Goal: Share content: Share content

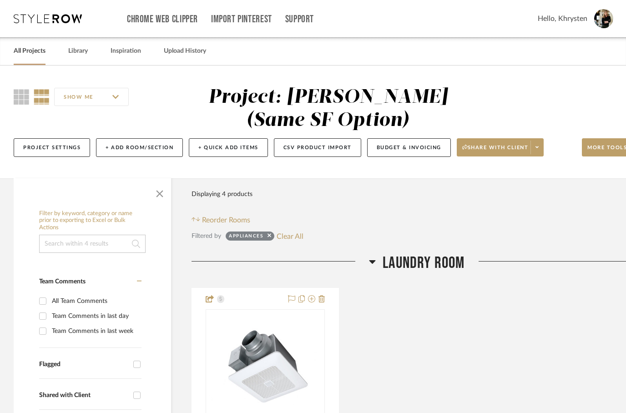
click at [34, 47] on link "All Projects" at bounding box center [30, 51] width 32 height 12
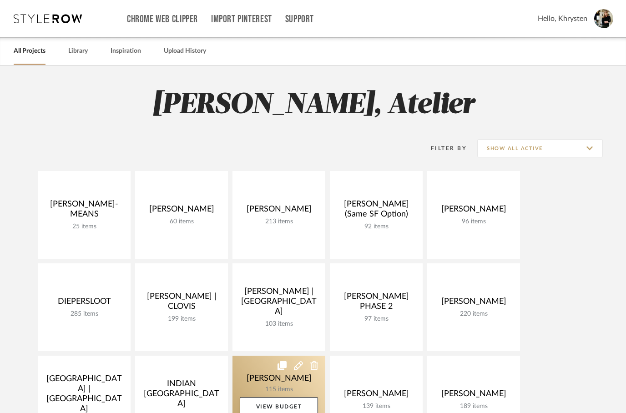
click at [248, 368] on link at bounding box center [278, 400] width 93 height 88
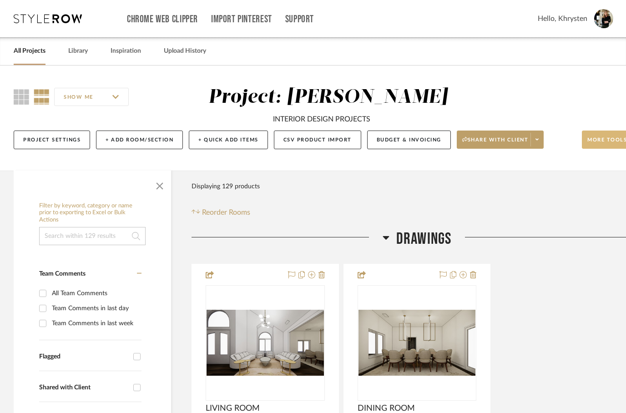
click at [601, 143] on span "More tools" at bounding box center [607, 143] width 40 height 14
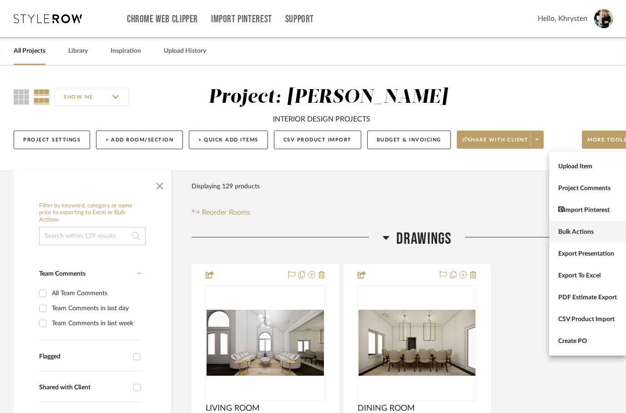
click at [576, 233] on span "Bulk Actions" at bounding box center [587, 232] width 59 height 8
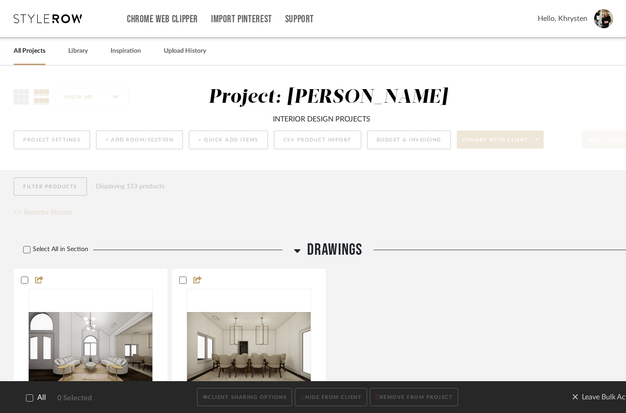
click at [32, 401] on icon at bounding box center [29, 397] width 6 height 6
checkbox input "true"
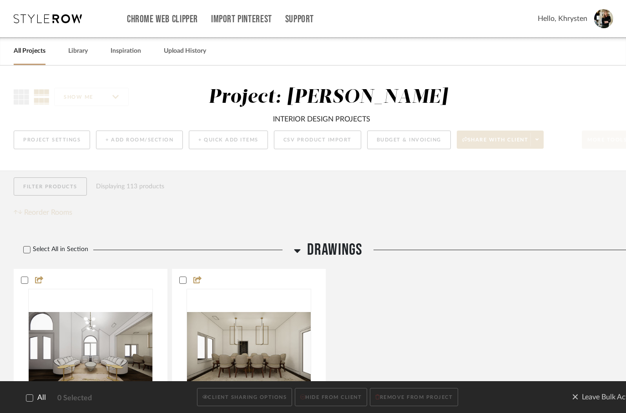
checkbox input "true"
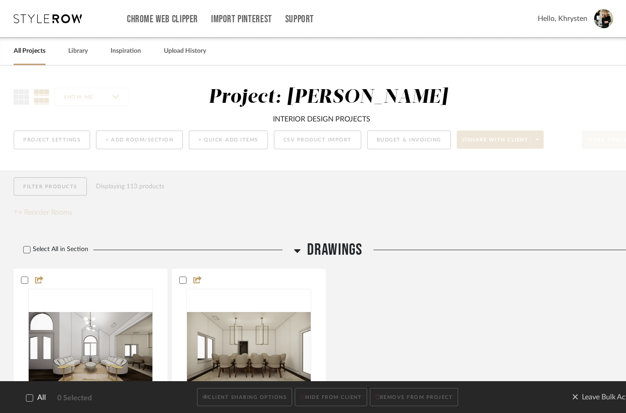
checkbox input "true"
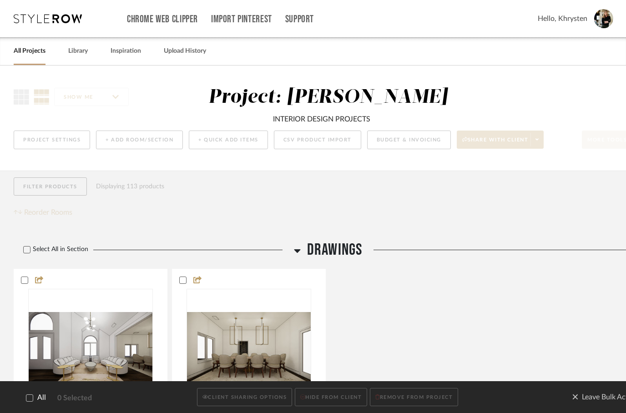
checkbox input "true"
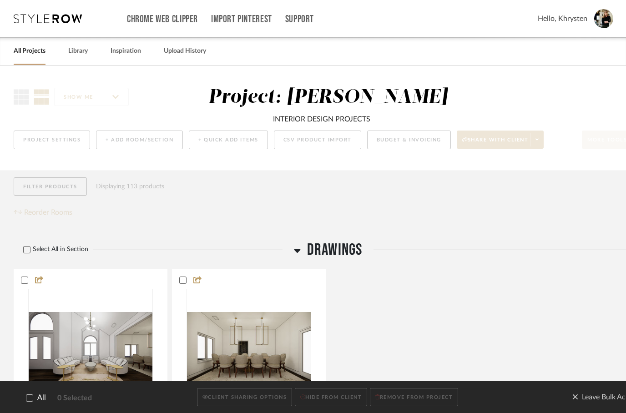
checkbox input "true"
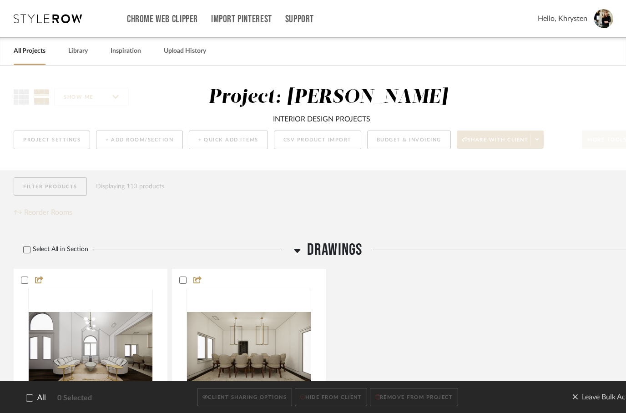
checkbox input "true"
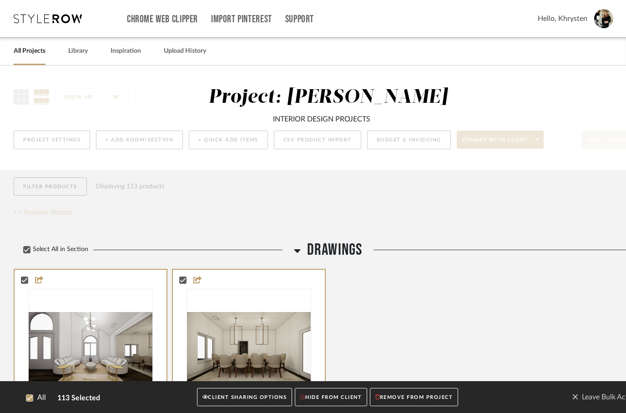
click at [230, 402] on button "CLIENT SHARING OPTIONS" at bounding box center [244, 397] width 95 height 19
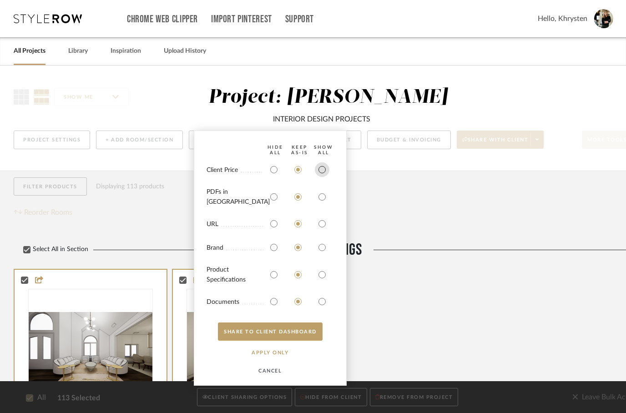
click at [324, 174] on input "radio" at bounding box center [322, 169] width 15 height 15
radio input "true"
click at [323, 202] on input "radio" at bounding box center [322, 197] width 15 height 15
radio input "true"
click at [321, 273] on input "radio" at bounding box center [322, 275] width 15 height 15
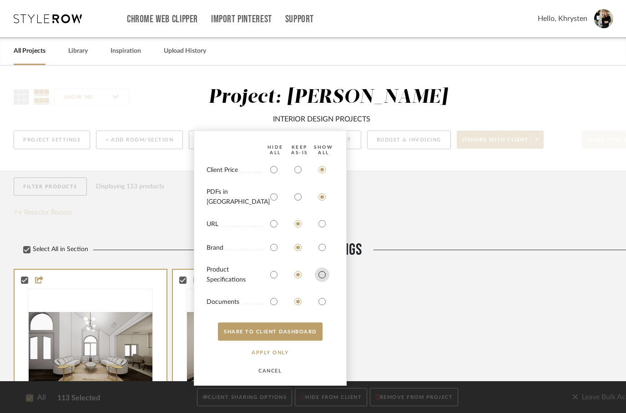
radio input "true"
click at [323, 300] on input "radio" at bounding box center [322, 301] width 15 height 15
radio input "true"
click at [302, 330] on button "SHARE TO CLIENT Dashboard" at bounding box center [270, 332] width 105 height 18
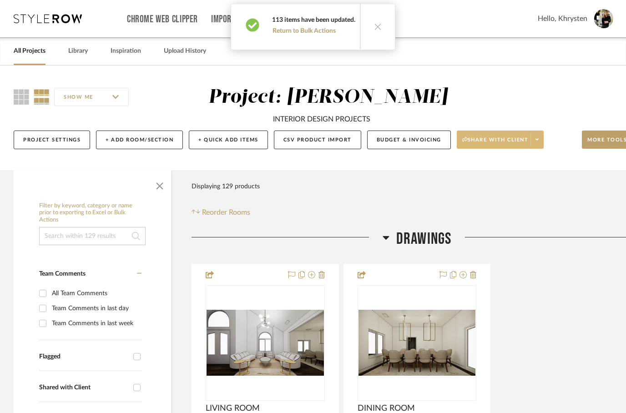
click at [509, 139] on span "Share with client" at bounding box center [495, 143] width 66 height 14
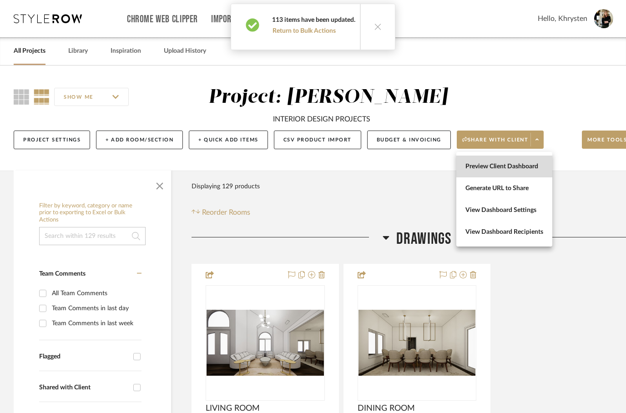
click at [534, 163] on span "Preview Client Dashboard" at bounding box center [504, 167] width 78 height 8
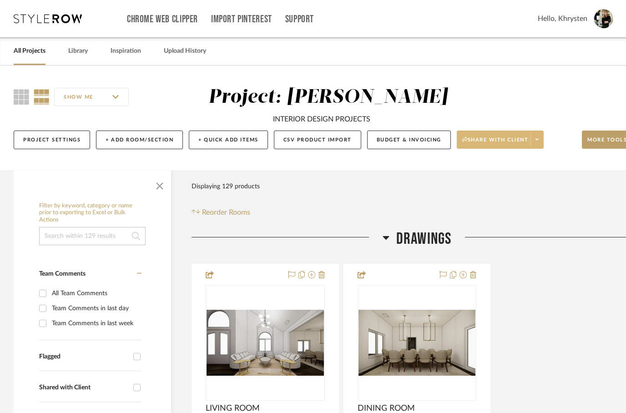
click at [482, 135] on button "Share with client" at bounding box center [500, 140] width 87 height 18
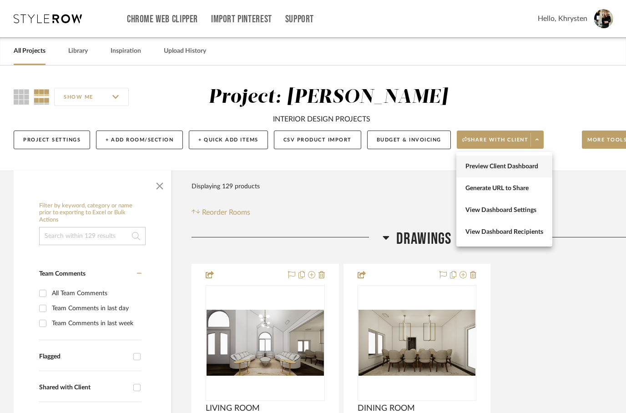
click at [483, 164] on span "Preview Client Dashboard" at bounding box center [504, 167] width 78 height 8
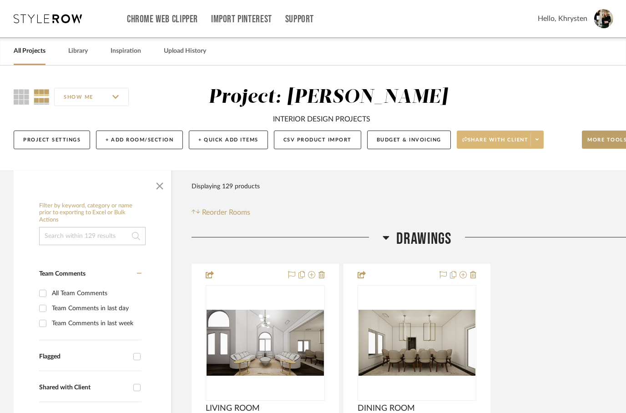
click at [500, 135] on button "Share with client" at bounding box center [500, 140] width 87 height 18
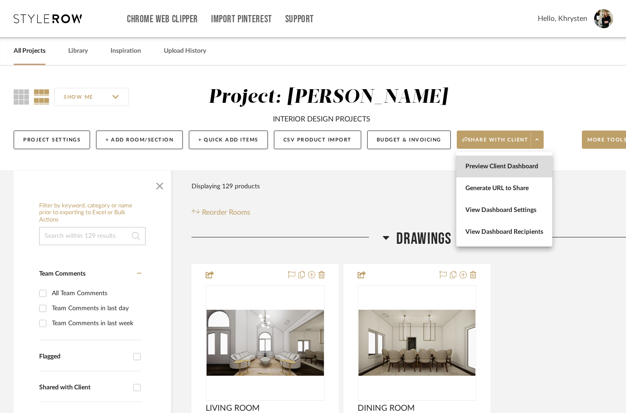
click at [509, 165] on span "Preview Client Dashboard" at bounding box center [504, 167] width 78 height 8
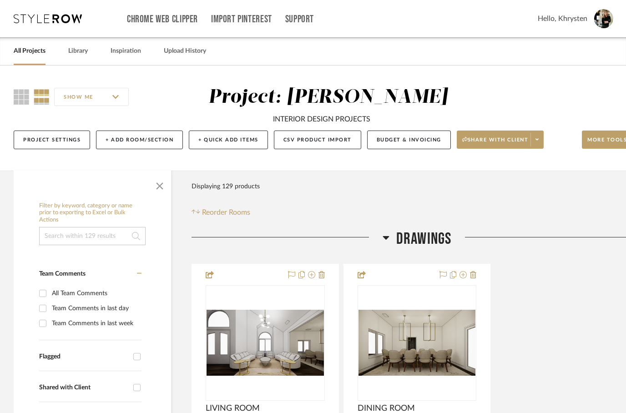
click at [40, 52] on link "All Projects" at bounding box center [30, 51] width 32 height 12
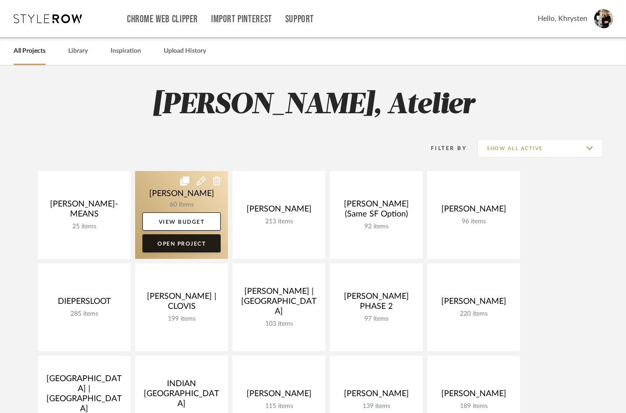
click at [173, 245] on link "Open Project" at bounding box center [181, 243] width 78 height 18
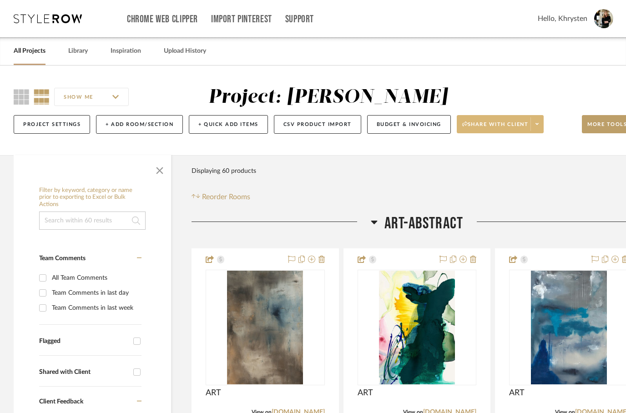
click at [495, 125] on span "Share with client" at bounding box center [495, 128] width 66 height 14
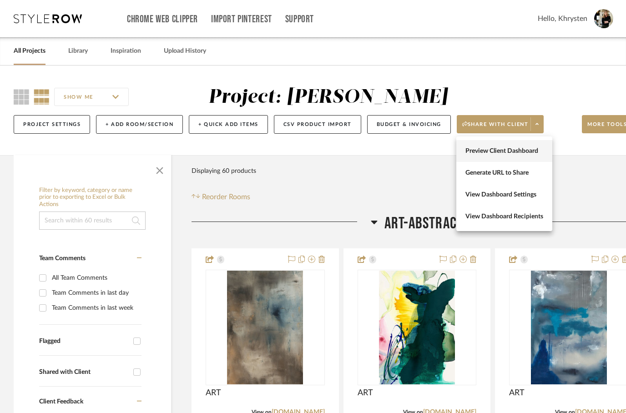
click at [488, 147] on span "Preview Client Dashboard" at bounding box center [504, 151] width 78 height 8
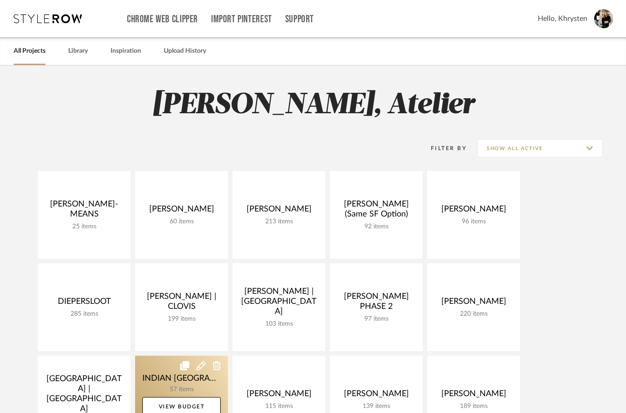
click at [163, 365] on link at bounding box center [181, 400] width 93 height 88
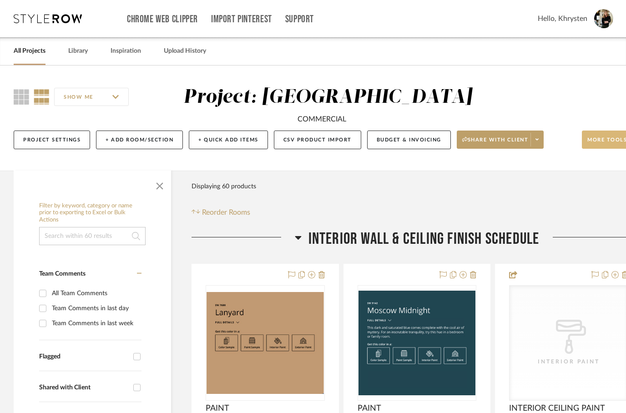
click at [606, 150] on span "More tools" at bounding box center [607, 143] width 40 height 14
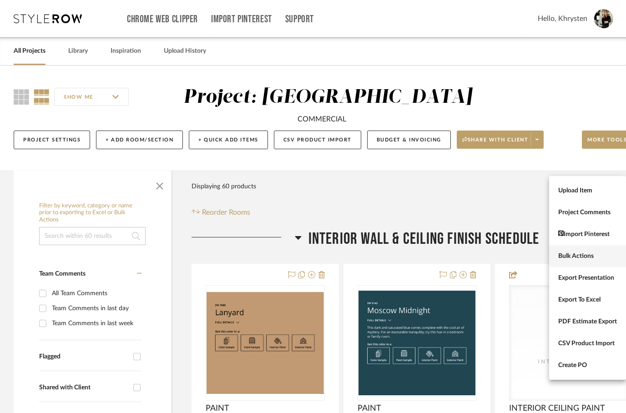
click at [585, 254] on span "Bulk Actions" at bounding box center [587, 257] width 59 height 8
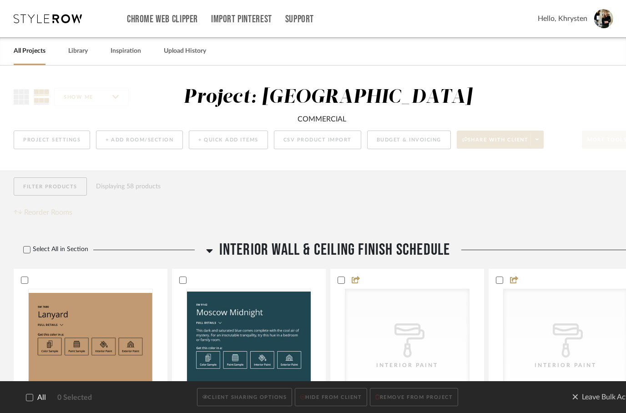
click at [40, 402] on span "All" at bounding box center [41, 398] width 9 height 9
checkbox input "true"
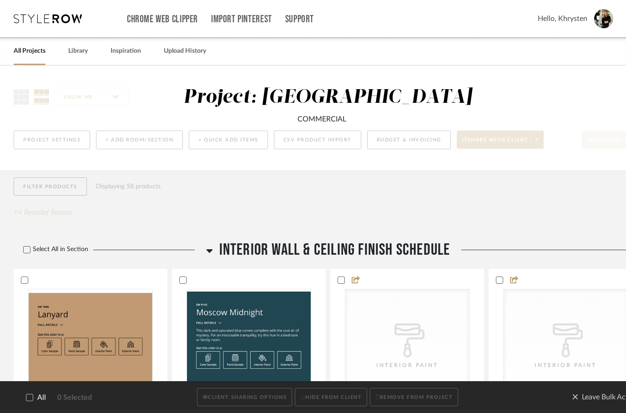
checkbox input "true"
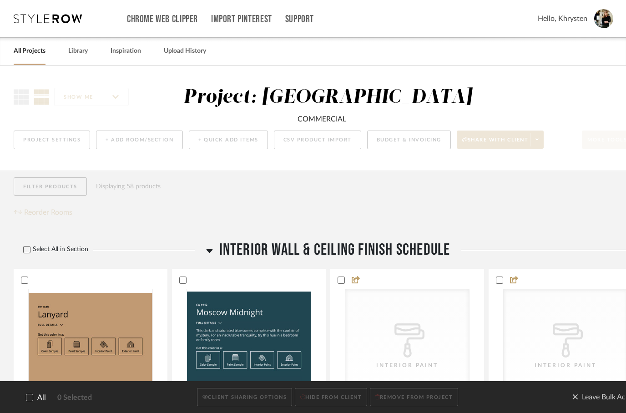
checkbox input "true"
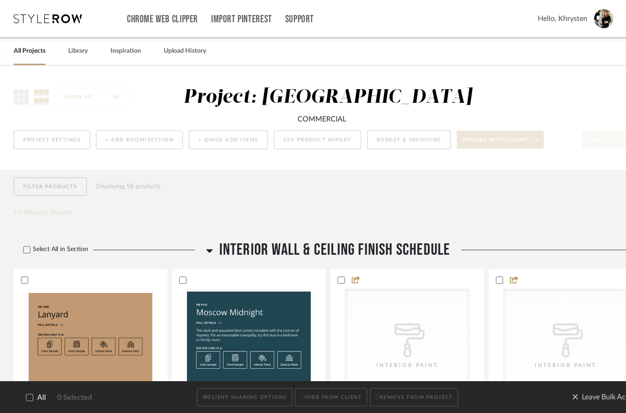
checkbox input "true"
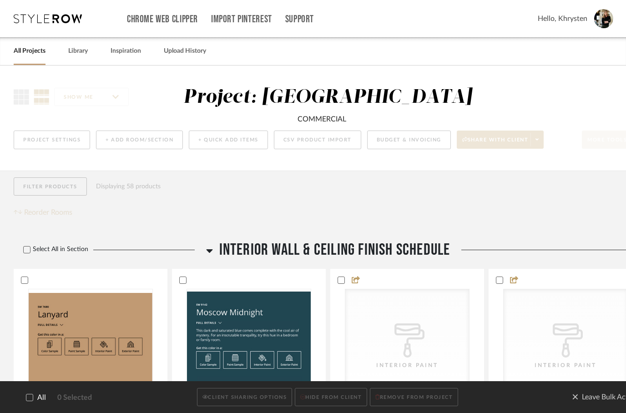
checkbox input "true"
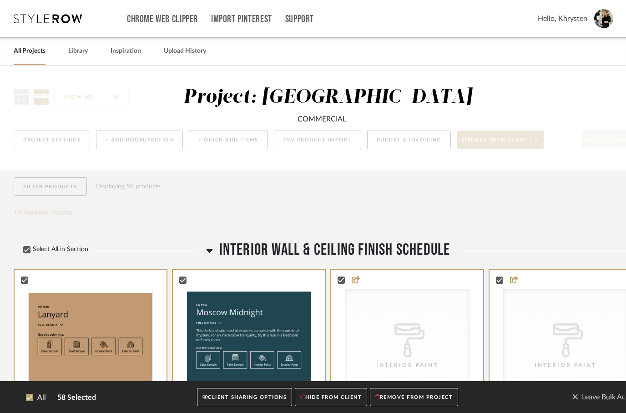
click at [25, 401] on label "All" at bounding box center [30, 398] width 32 height 9
click at [272, 399] on button "CLIENT SHARING OPTIONS" at bounding box center [244, 397] width 95 height 19
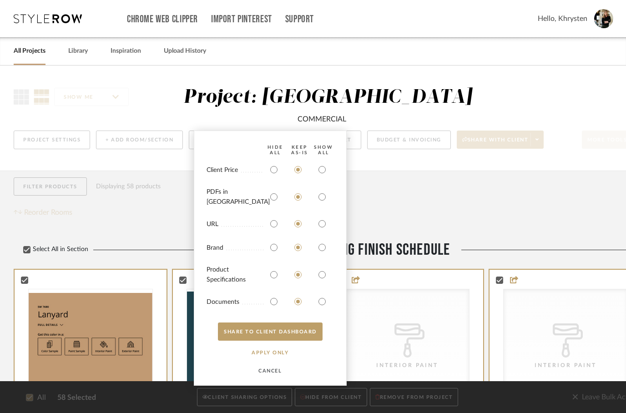
click at [329, 170] on bulk-actions-sharing "HIDE All Keep AS-IS SHOW ALL Client Price PDFs in Carousel URL Brand Product Sp…" at bounding box center [270, 258] width 153 height 255
click at [323, 194] on input "radio" at bounding box center [322, 197] width 15 height 15
radio input "true"
click at [320, 173] on input "radio" at bounding box center [322, 169] width 15 height 15
radio input "true"
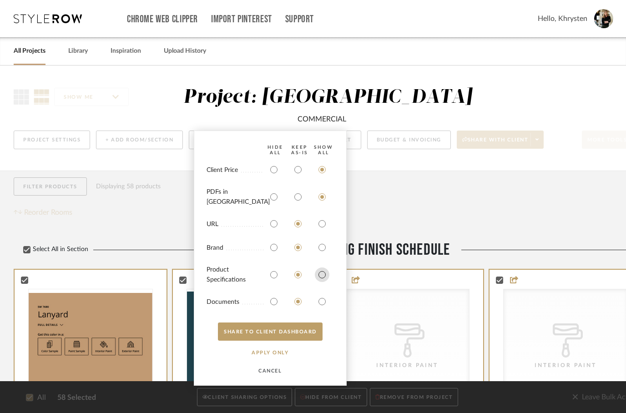
click at [327, 273] on input "radio" at bounding box center [322, 275] width 15 height 15
radio input "true"
click at [325, 300] on input "radio" at bounding box center [322, 301] width 15 height 15
radio input "true"
click at [301, 326] on button "SHARE TO CLIENT Dashboard" at bounding box center [270, 332] width 105 height 18
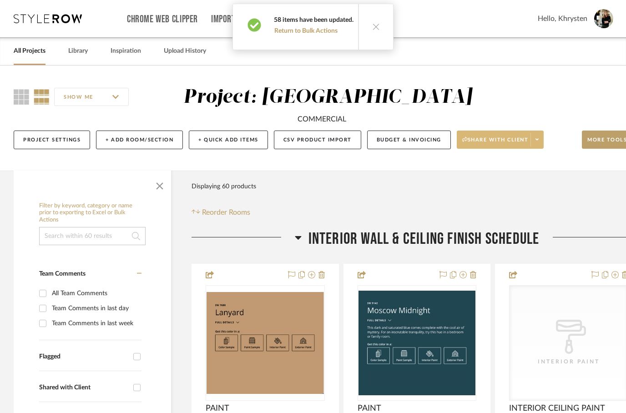
click at [505, 150] on span "Share with client" at bounding box center [495, 143] width 66 height 14
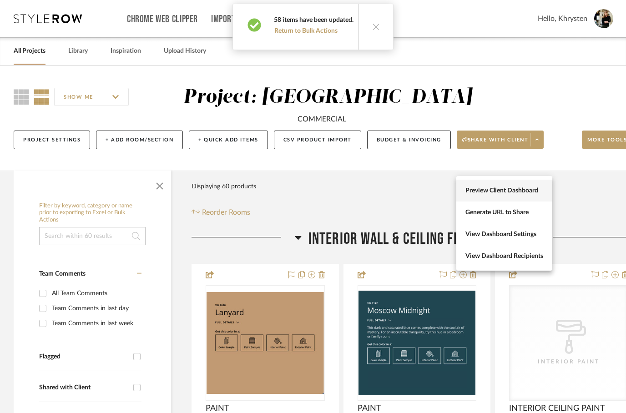
click at [524, 182] on button "Preview Client Dashboard" at bounding box center [504, 191] width 96 height 22
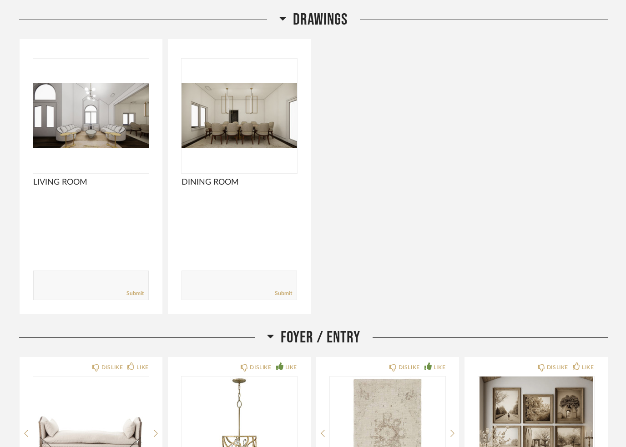
scroll to position [138, 0]
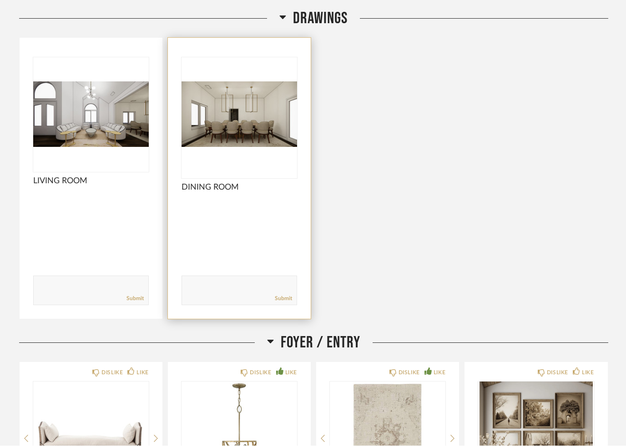
click at [0, 0] on img at bounding box center [0, 0] width 0 height 0
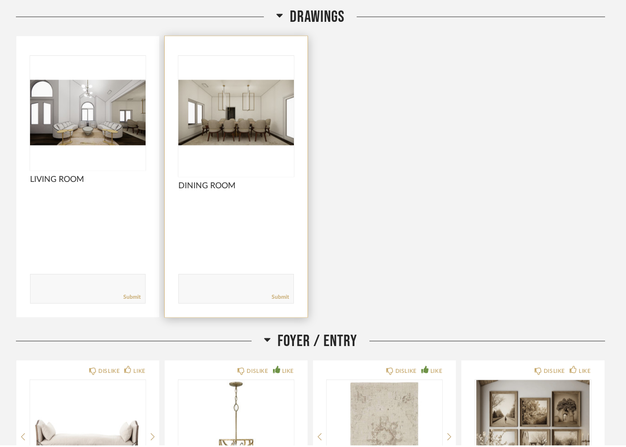
scroll to position [0, 0]
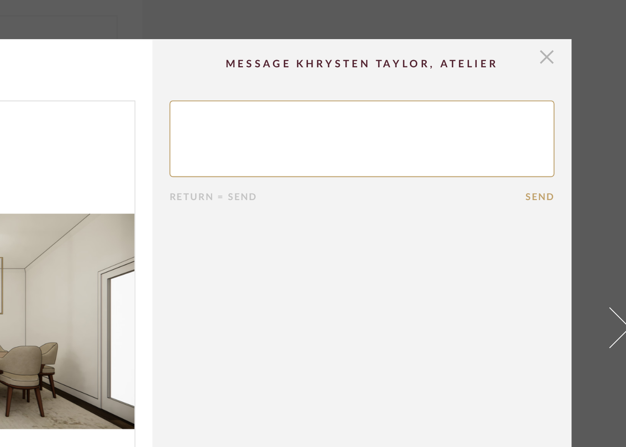
click at [515, 70] on span "button" at bounding box center [524, 79] width 18 height 18
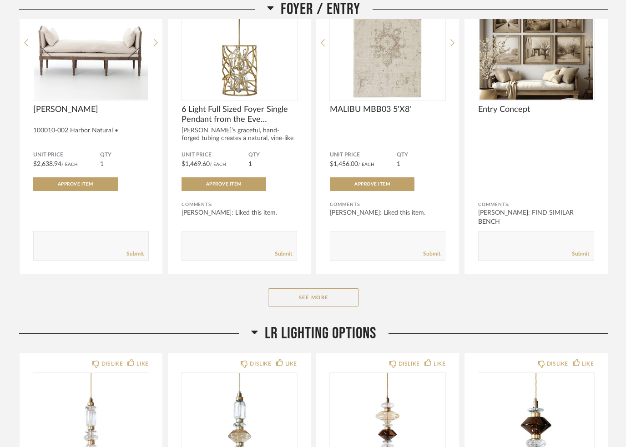
scroll to position [538, 0]
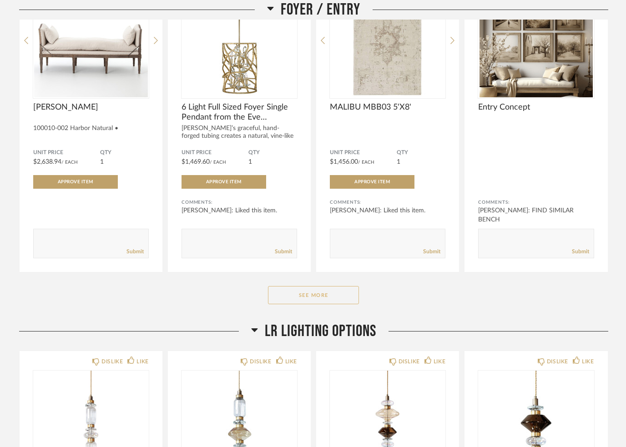
click at [321, 298] on button "See More" at bounding box center [313, 295] width 91 height 18
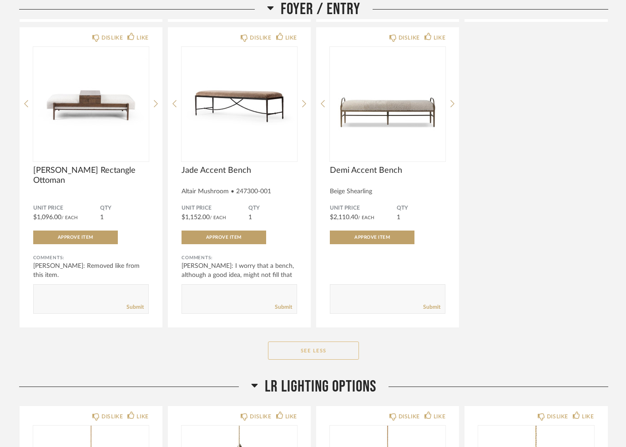
scroll to position [787, 0]
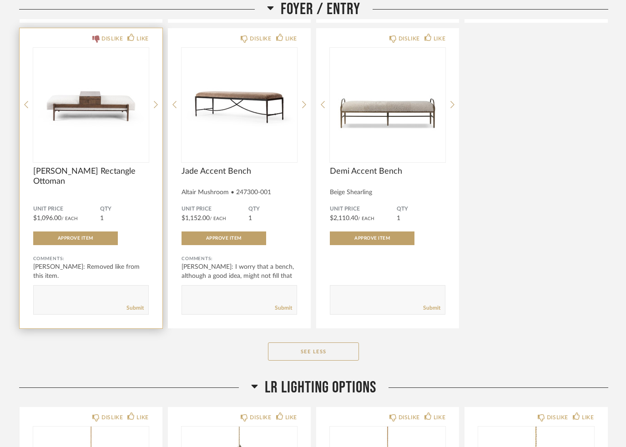
click at [97, 40] on icon at bounding box center [95, 39] width 7 height 7
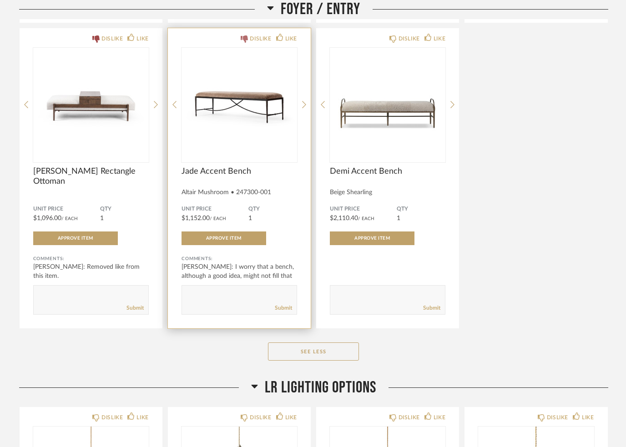
click at [248, 37] on div "DISLIKE" at bounding box center [256, 39] width 30 height 9
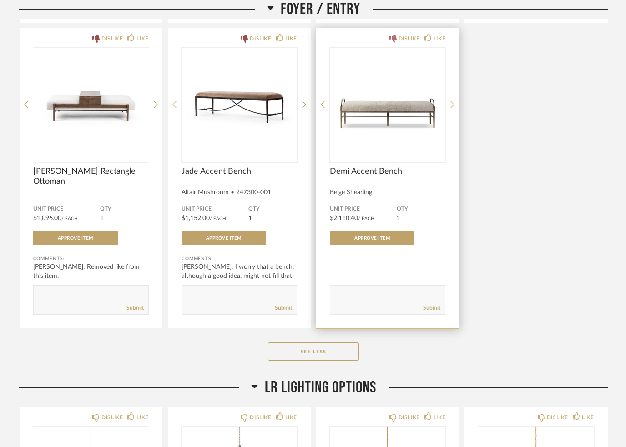
click at [393, 40] on icon at bounding box center [392, 39] width 7 height 7
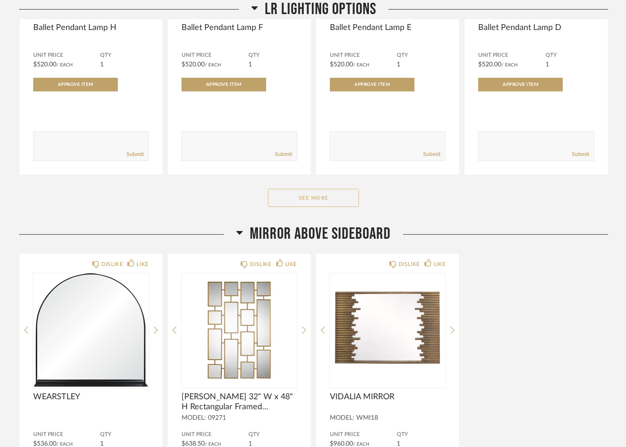
click at [317, 207] on button "See More" at bounding box center [313, 198] width 91 height 18
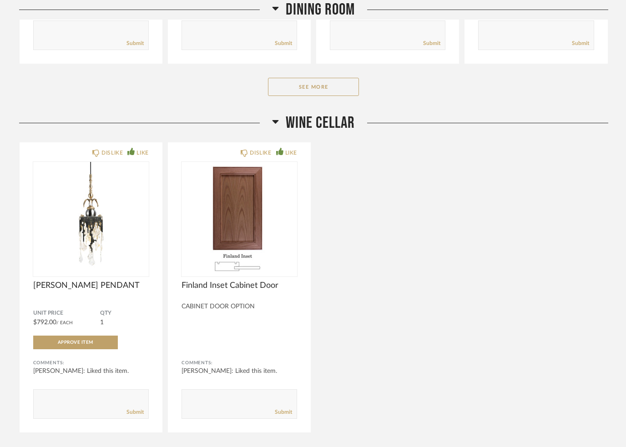
scroll to position [3212, 0]
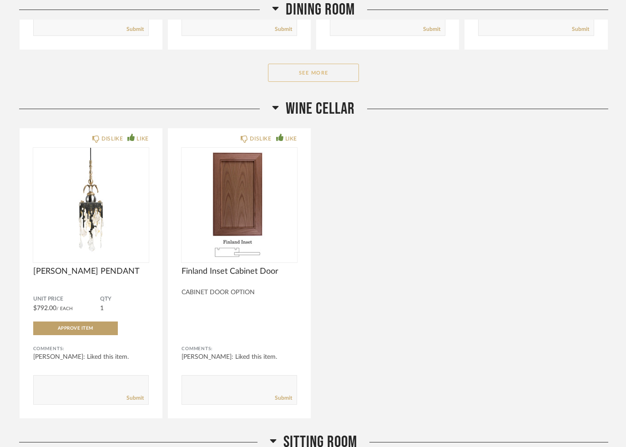
click at [313, 73] on button "See More" at bounding box center [313, 73] width 91 height 18
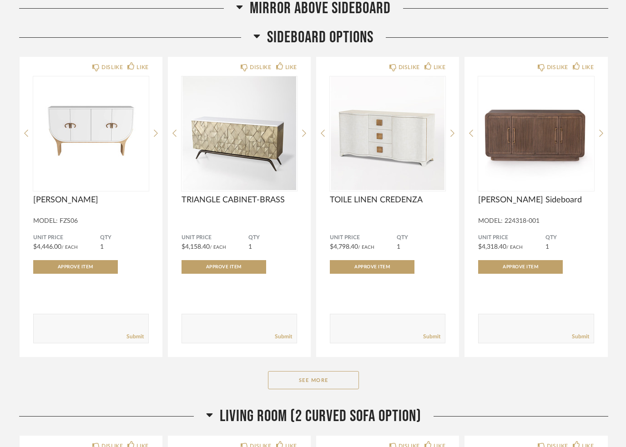
scroll to position [2162, 0]
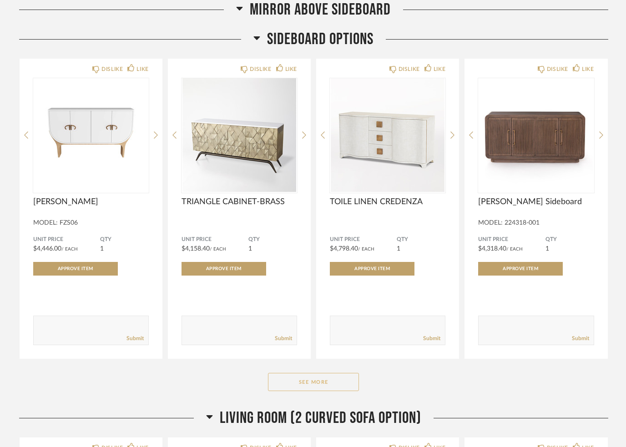
click at [306, 386] on button "See More" at bounding box center [313, 382] width 91 height 18
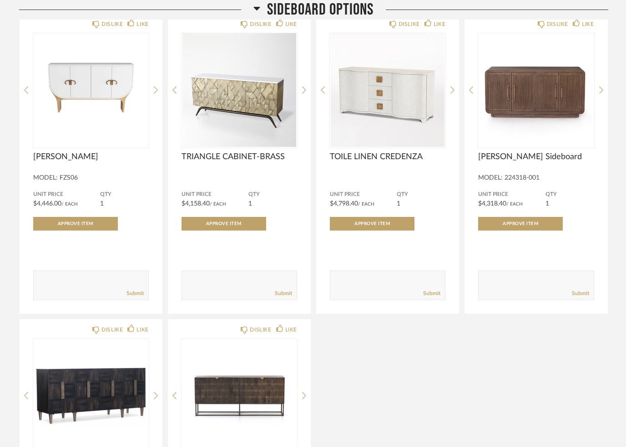
scroll to position [2196, 0]
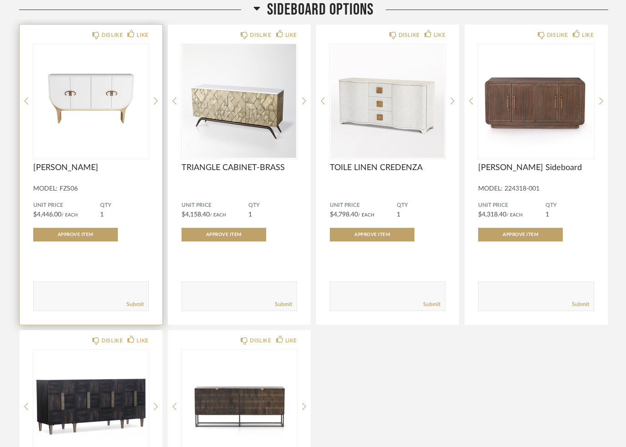
click at [89, 31] on div "DISLIKE LIKE VALENTINA CREDENZA MODEL: FZS06 Unit Price $4,446.00 / Each QTY 1 …" at bounding box center [91, 175] width 143 height 300
click at [101, 31] on div "DISLIKE LIKE VALENTINA CREDENZA MODEL: FZS06 Unit Price $4,446.00 / Each QTY 1 …" at bounding box center [91, 175] width 143 height 300
click at [96, 40] on icon at bounding box center [95, 35] width 7 height 7
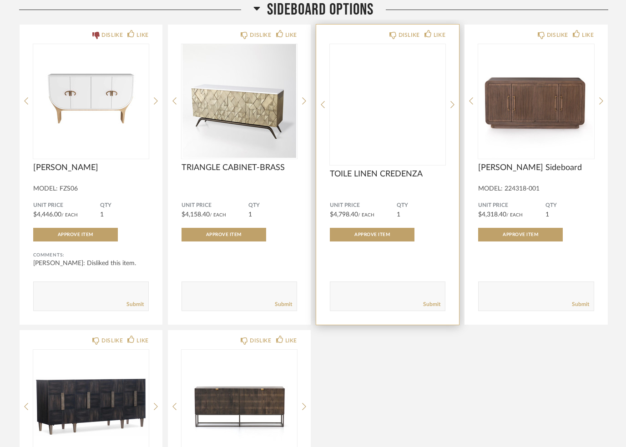
click at [0, 0] on img at bounding box center [0, 0] width 0 height 0
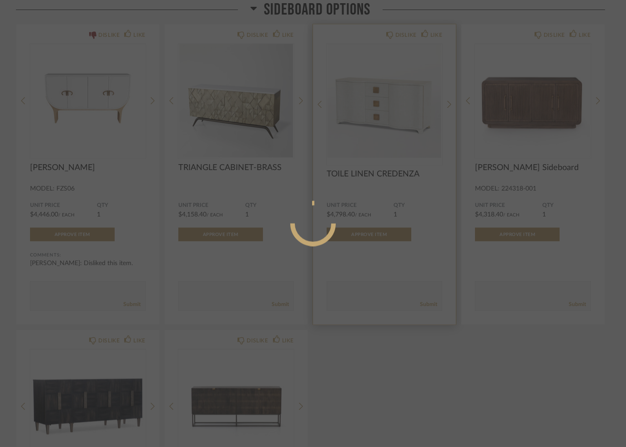
scroll to position [0, 0]
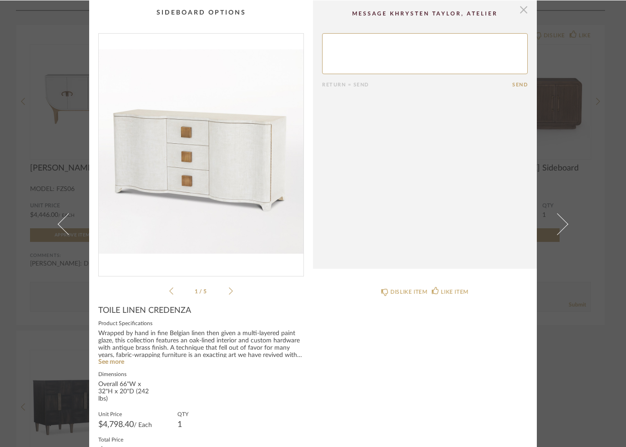
click at [526, 9] on span "button" at bounding box center [524, 9] width 18 height 18
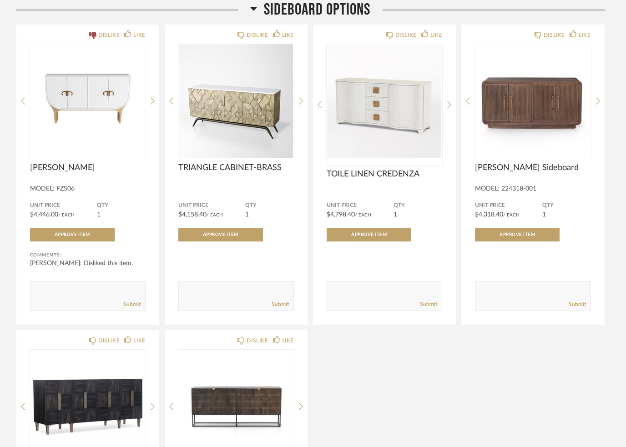
scroll to position [2162, 0]
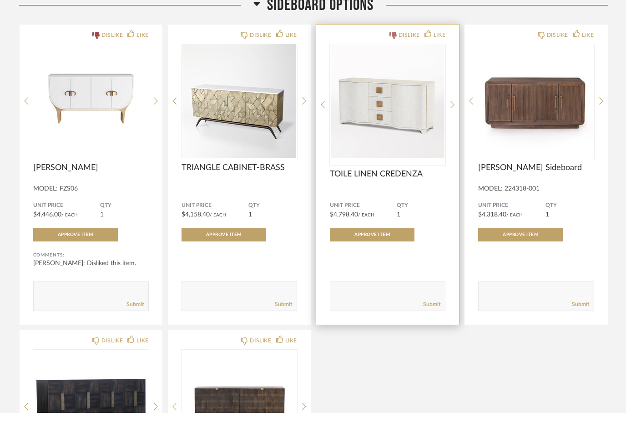
click at [397, 65] on div "DISLIKE" at bounding box center [404, 69] width 30 height 9
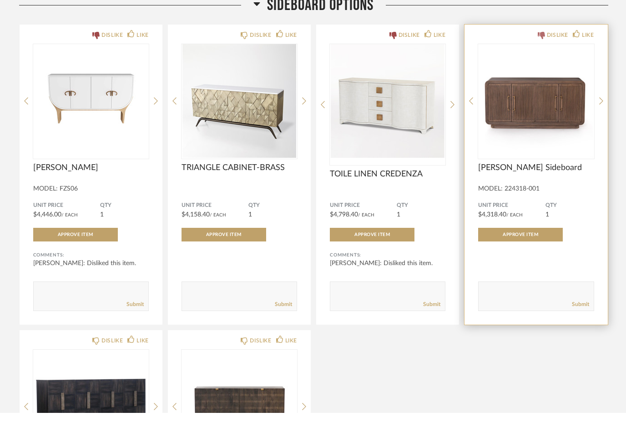
click at [542, 66] on icon at bounding box center [541, 69] width 7 height 7
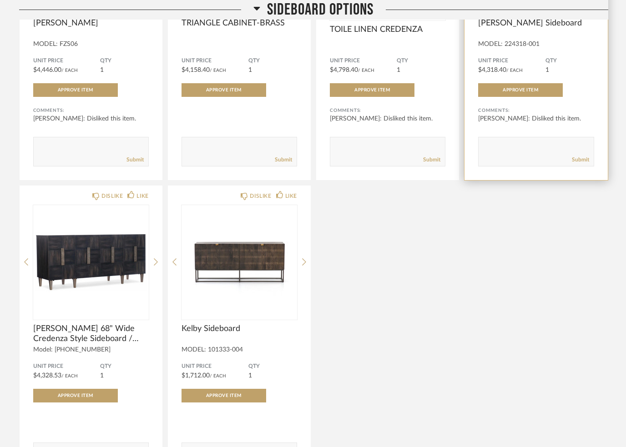
scroll to position [2343, 0]
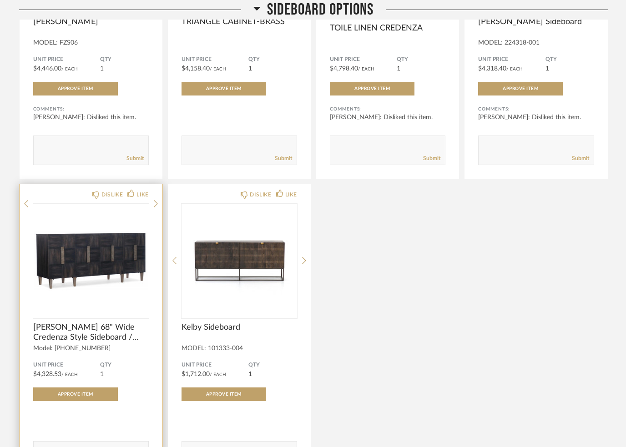
click at [0, 0] on img at bounding box center [0, 0] width 0 height 0
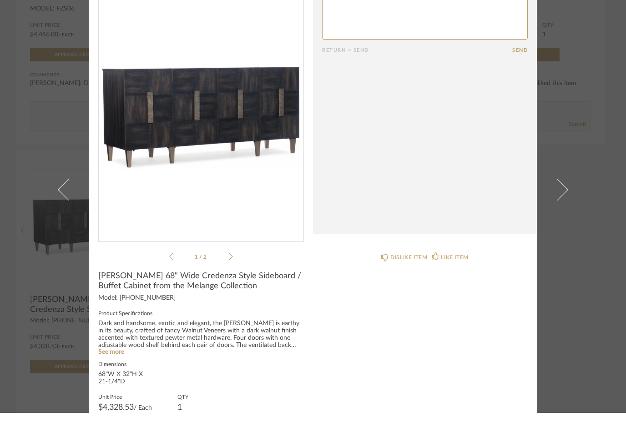
click at [228, 296] on cpp-summary-info "Neville 68" Wide Credenza Style Sideboard / Buffet Cabinet from the Melange Col…" at bounding box center [201, 398] width 224 height 204
click at [237, 254] on div "1 / 2" at bounding box center [201, 164] width 206 height 263
click at [232, 287] on icon at bounding box center [231, 291] width 4 height 8
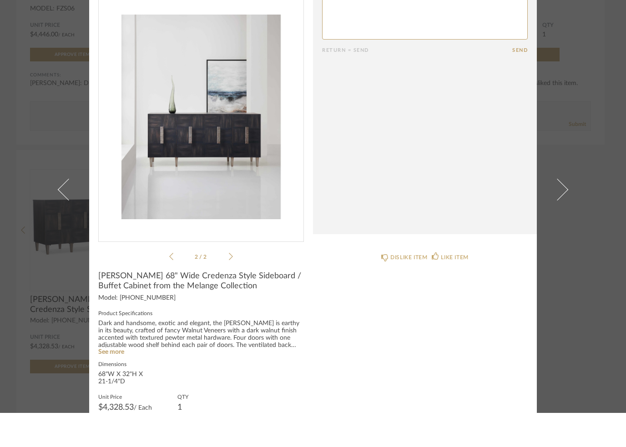
click at [172, 287] on icon at bounding box center [171, 291] width 4 height 8
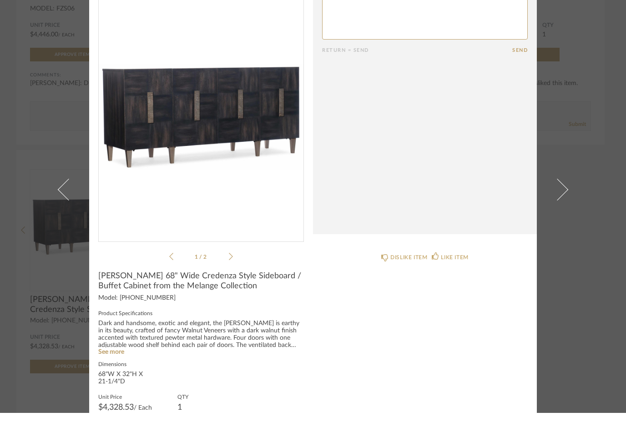
click at [186, 123] on img "0" at bounding box center [201, 150] width 205 height 235
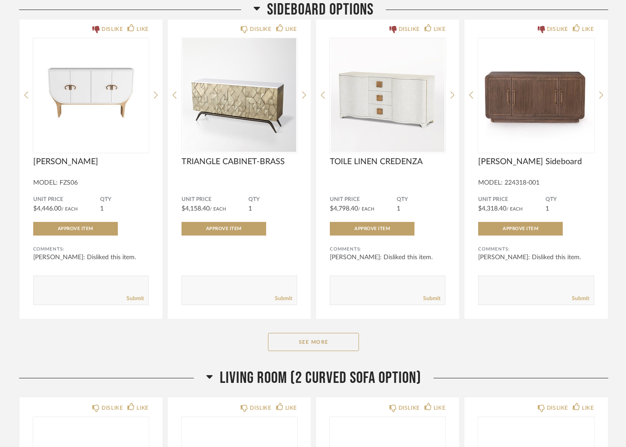
scroll to position [1586, 0]
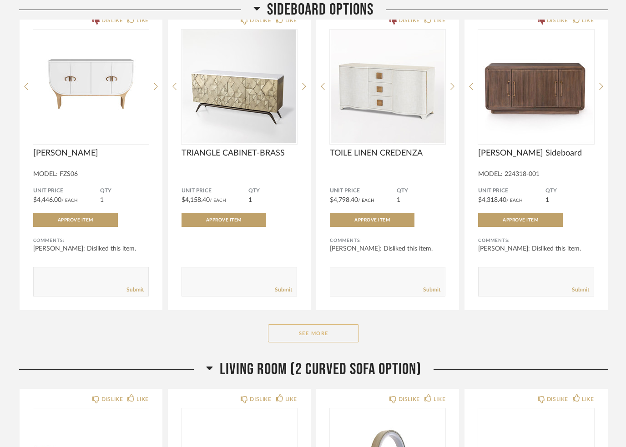
click at [325, 339] on button "See More" at bounding box center [313, 333] width 91 height 18
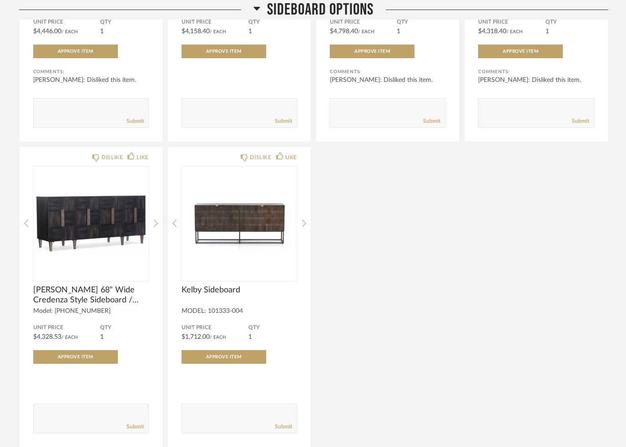
scroll to position [1756, 0]
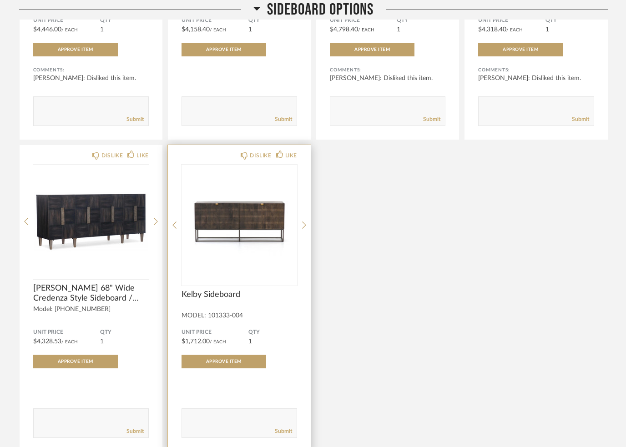
click at [0, 0] on img at bounding box center [0, 0] width 0 height 0
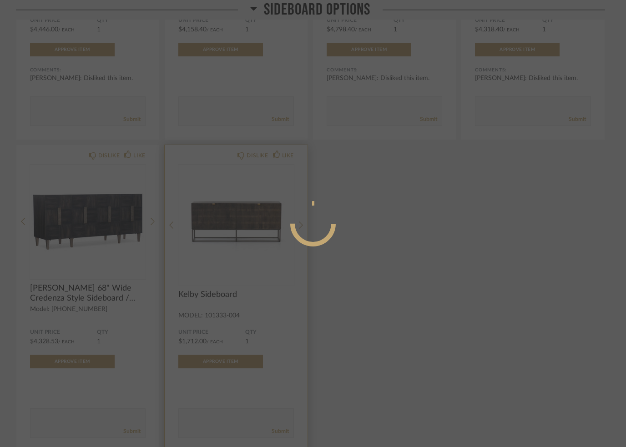
scroll to position [0, 0]
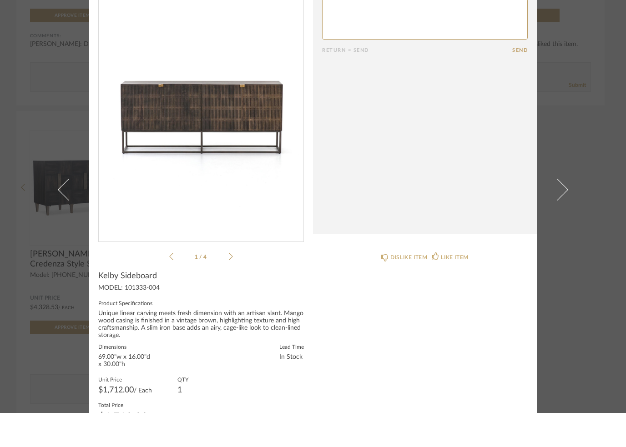
click at [242, 171] on img "0" at bounding box center [201, 150] width 205 height 235
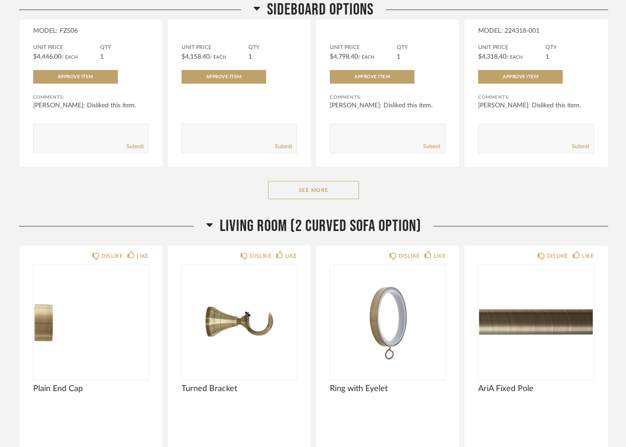
scroll to position [1732, 0]
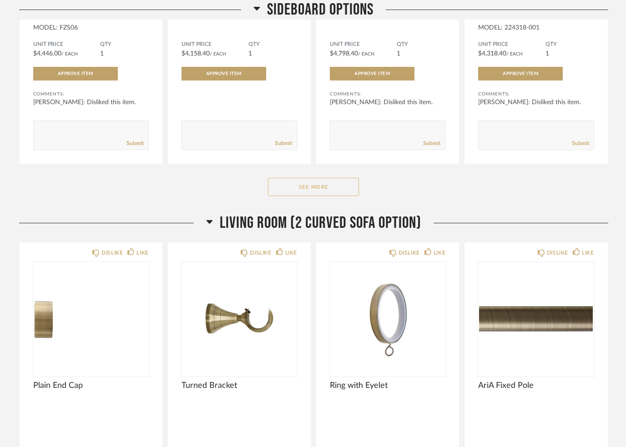
click at [318, 192] on button "See More" at bounding box center [313, 187] width 91 height 18
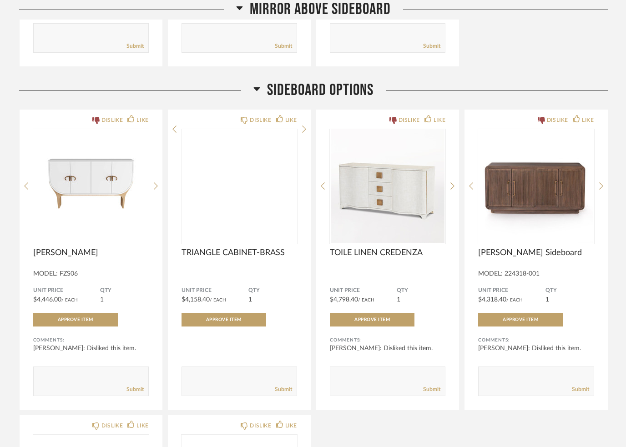
scroll to position [1486, 0]
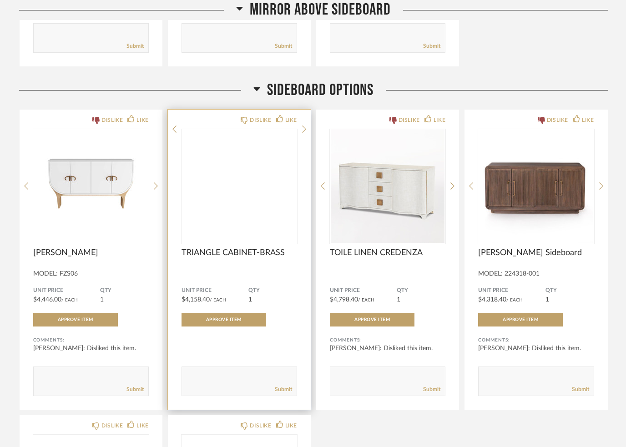
click at [0, 0] on img at bounding box center [0, 0] width 0 height 0
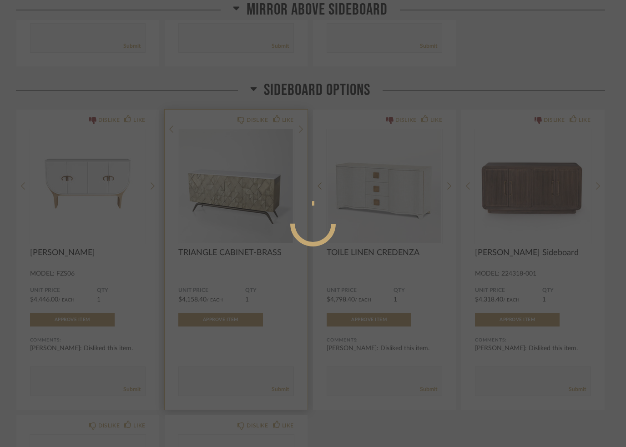
scroll to position [0, 0]
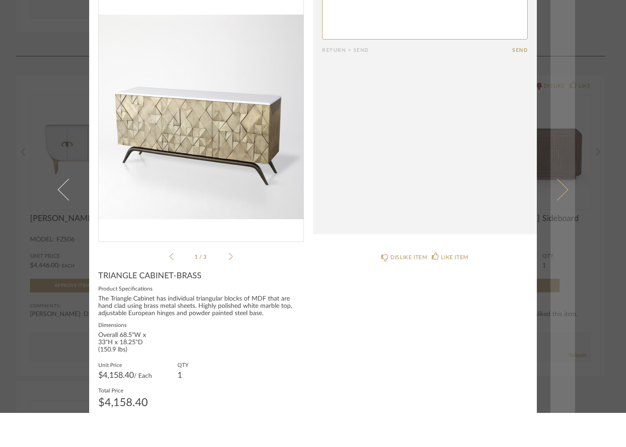
click at [565, 212] on span at bounding box center [557, 223] width 22 height 22
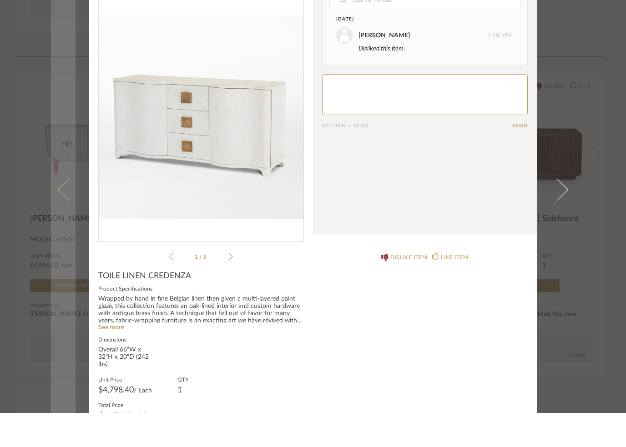
click at [61, 204] on link at bounding box center [63, 223] width 25 height 447
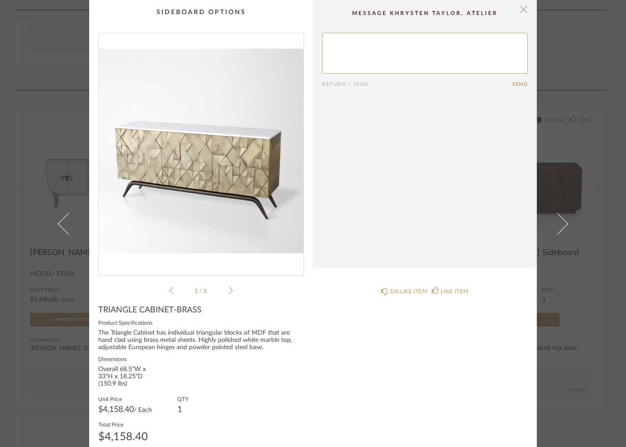
click at [527, 15] on span "button" at bounding box center [524, 9] width 18 height 18
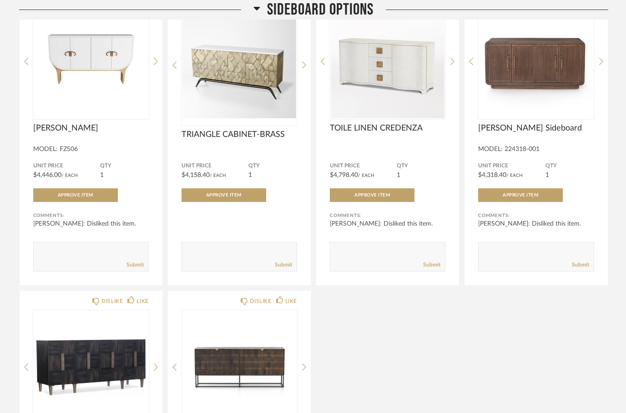
scroll to position [1611, 0]
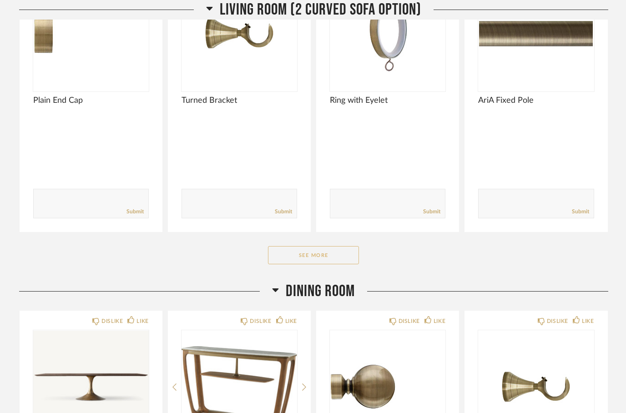
click at [328, 258] on button "See More" at bounding box center [313, 256] width 91 height 18
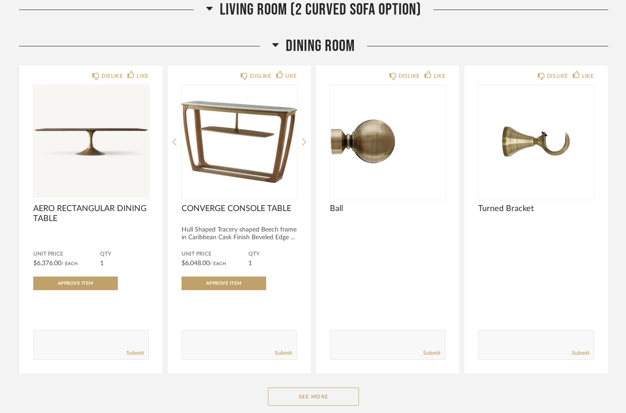
scroll to position [3501, 0]
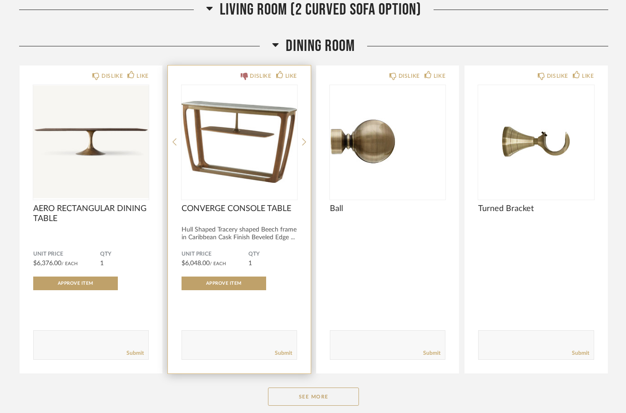
click at [248, 77] on div "DISLIKE" at bounding box center [256, 75] width 30 height 9
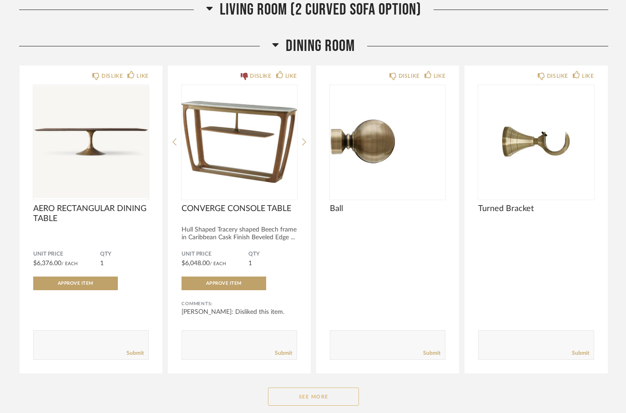
click at [327, 406] on button "See More" at bounding box center [313, 397] width 91 height 18
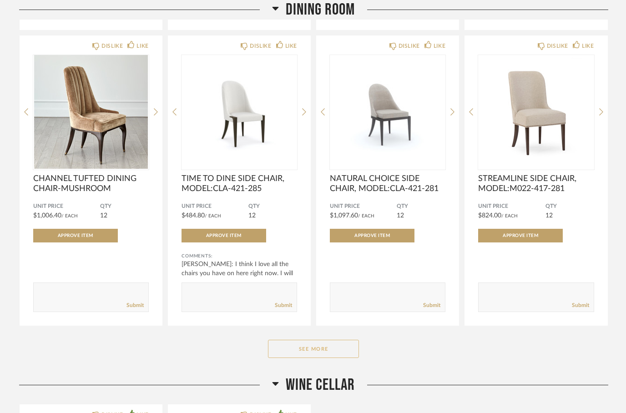
scroll to position [4745, 0]
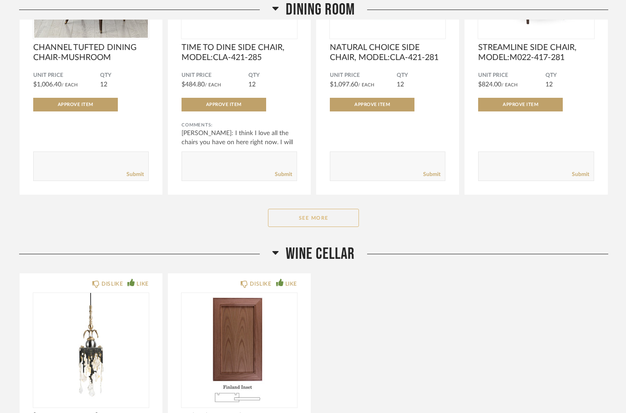
click at [328, 218] on button "See More" at bounding box center [313, 218] width 91 height 18
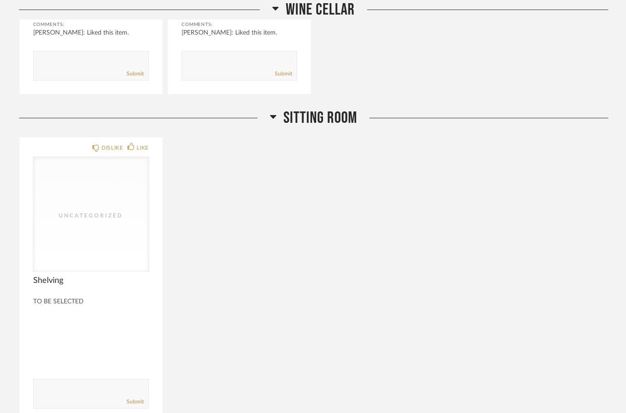
scroll to position [5643, 0]
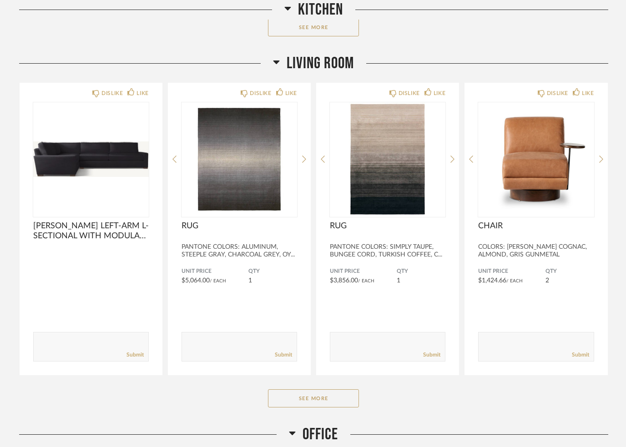
scroll to position [2241, 0]
click at [330, 390] on button "See More" at bounding box center [313, 399] width 91 height 18
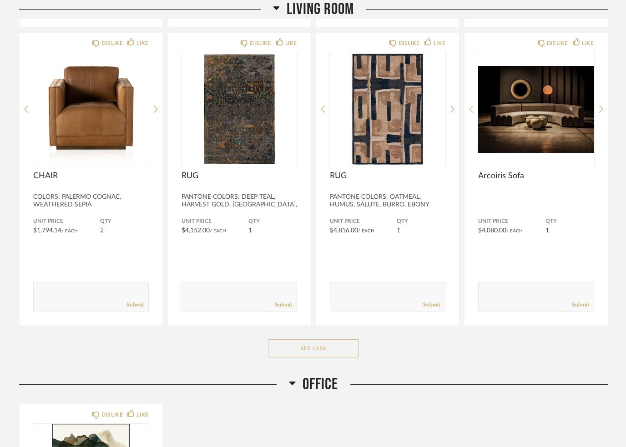
scroll to position [2599, 0]
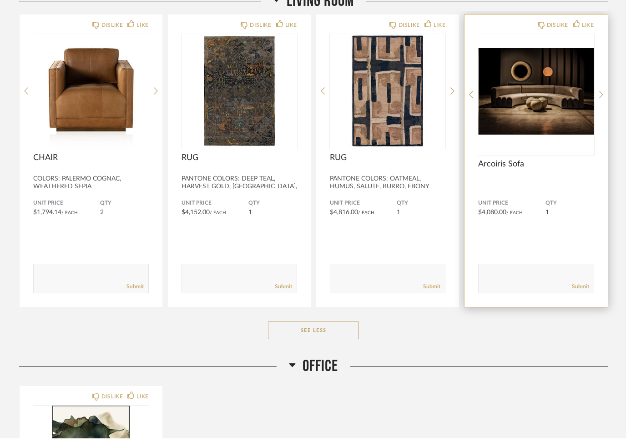
click at [0, 0] on img at bounding box center [0, 0] width 0 height 0
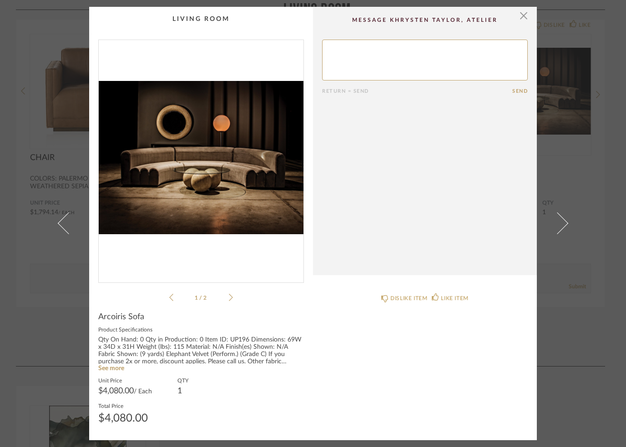
click at [281, 190] on img "0" at bounding box center [201, 157] width 205 height 235
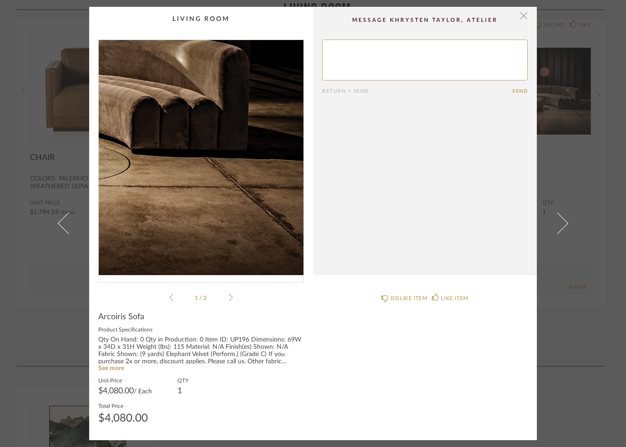
click at [525, 19] on span "button" at bounding box center [524, 16] width 18 height 18
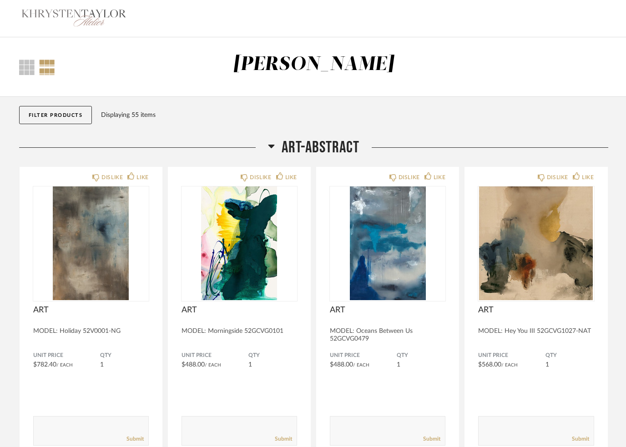
scroll to position [2573, 0]
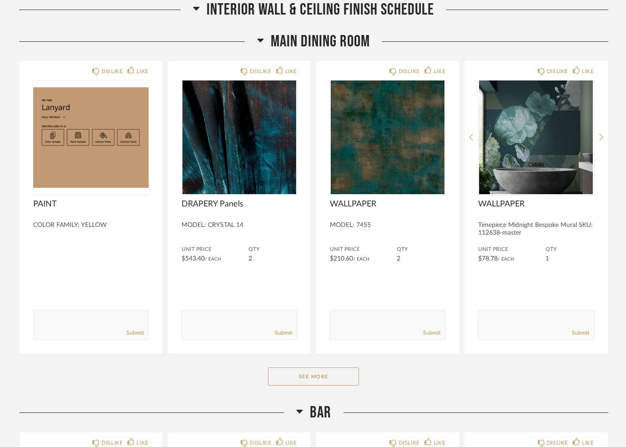
scroll to position [480, 0]
click at [332, 373] on button "See More" at bounding box center [313, 377] width 91 height 18
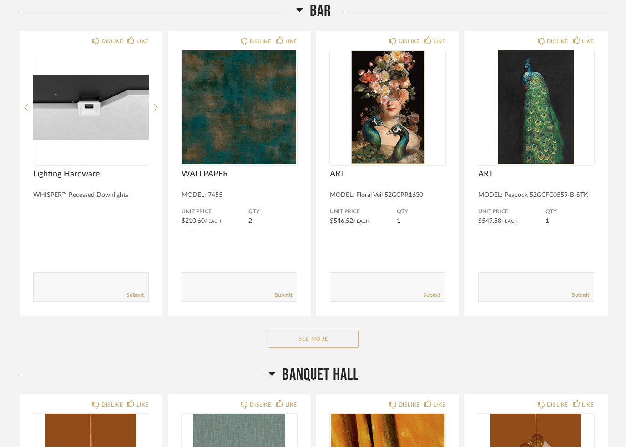
click at [321, 347] on button "See More" at bounding box center [313, 339] width 91 height 18
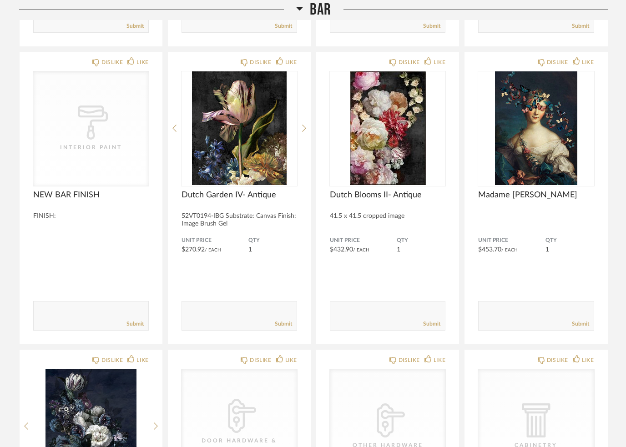
scroll to position [1441, 0]
